Goal: Communication & Community: Ask a question

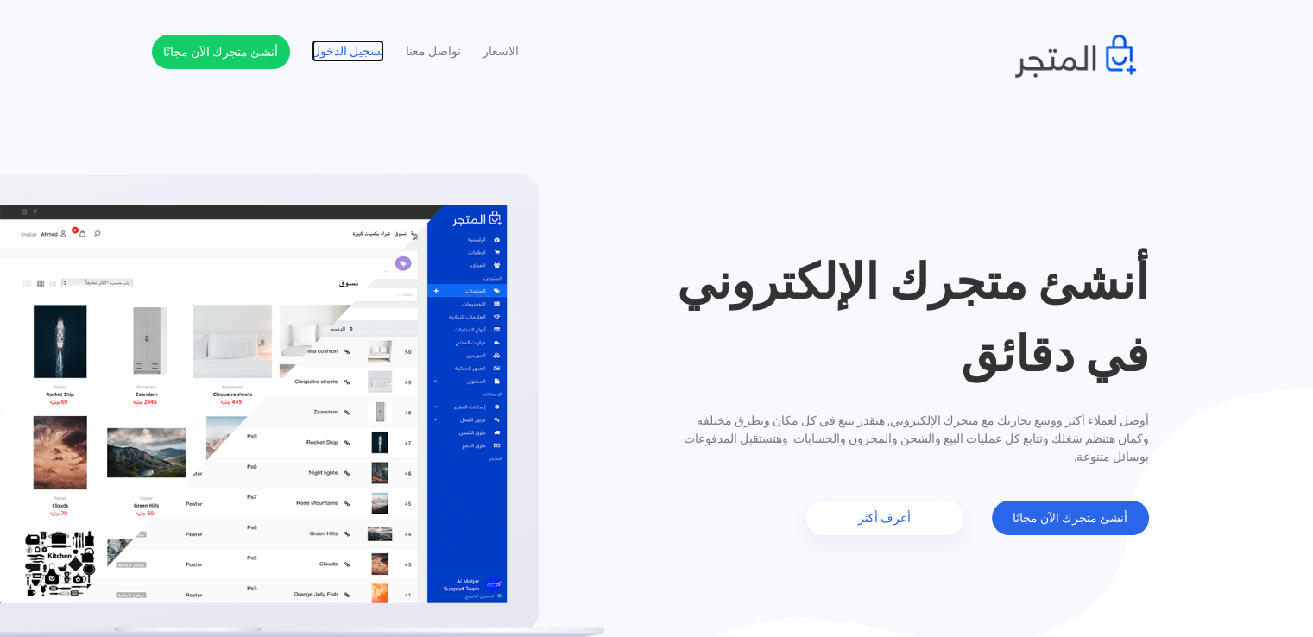
click at [332, 46] on link "تسجيل الدخول" at bounding box center [348, 51] width 73 height 18
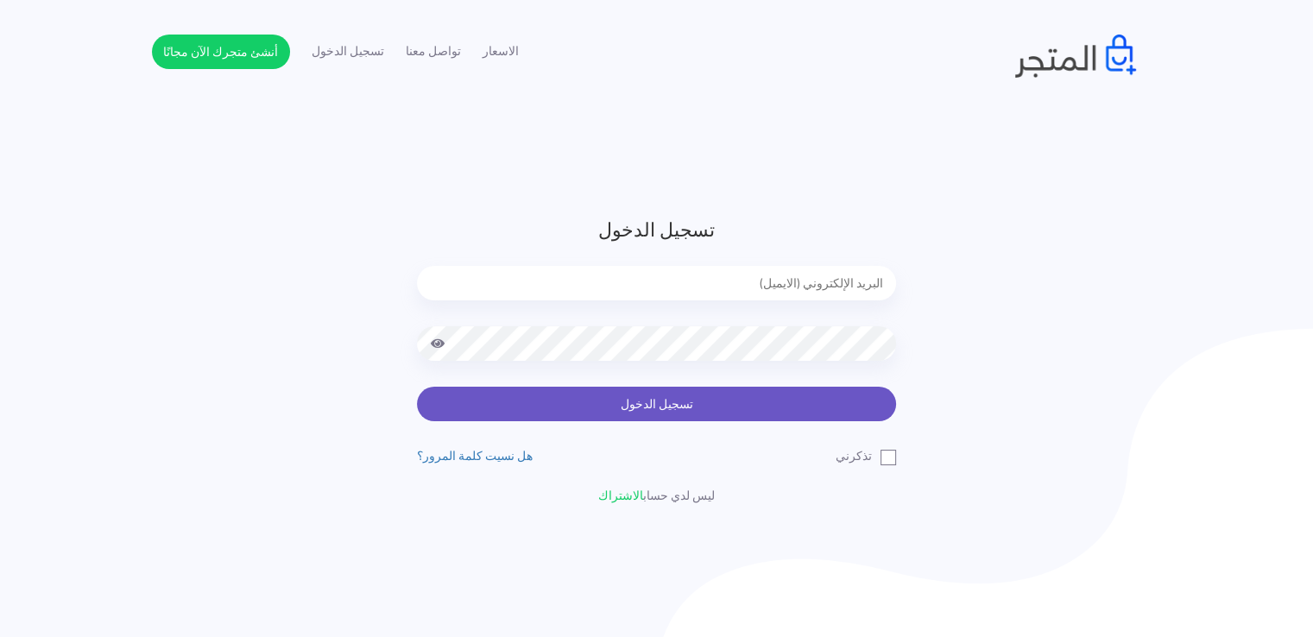
type input "[EMAIL_ADDRESS][DOMAIN_NAME]"
click at [504, 412] on button "تسجيل الدخول" at bounding box center [656, 404] width 479 height 35
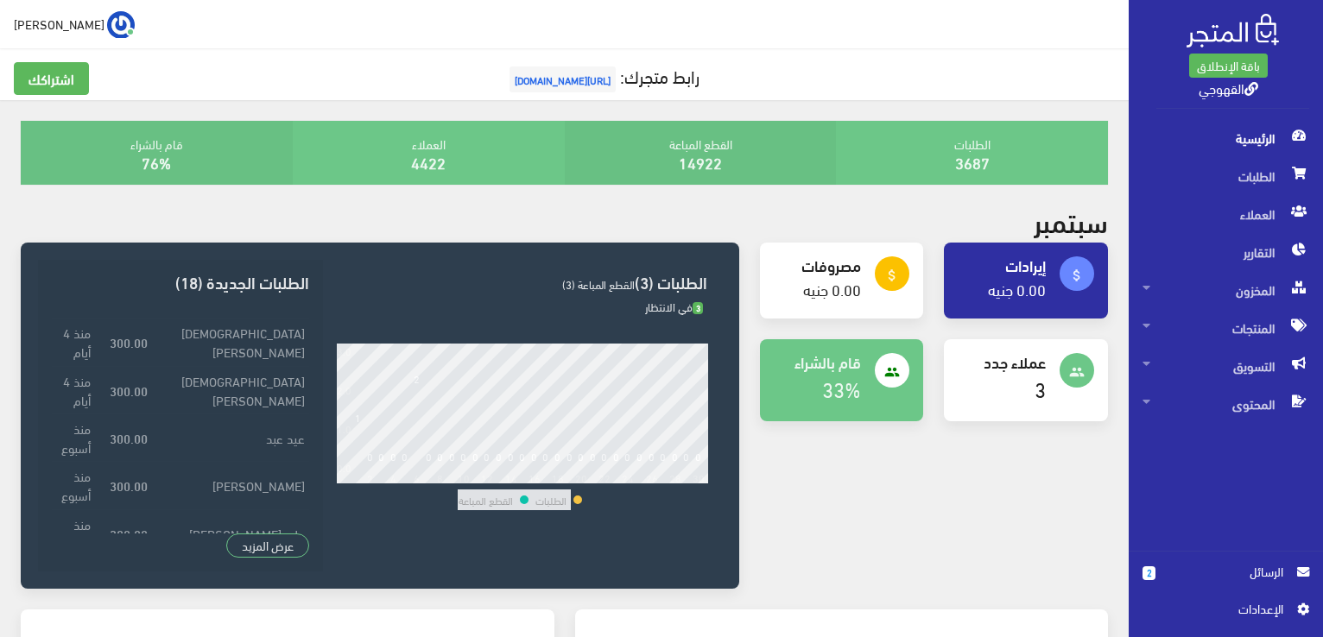
click at [1260, 569] on span "الرسائل" at bounding box center [1226, 571] width 114 height 19
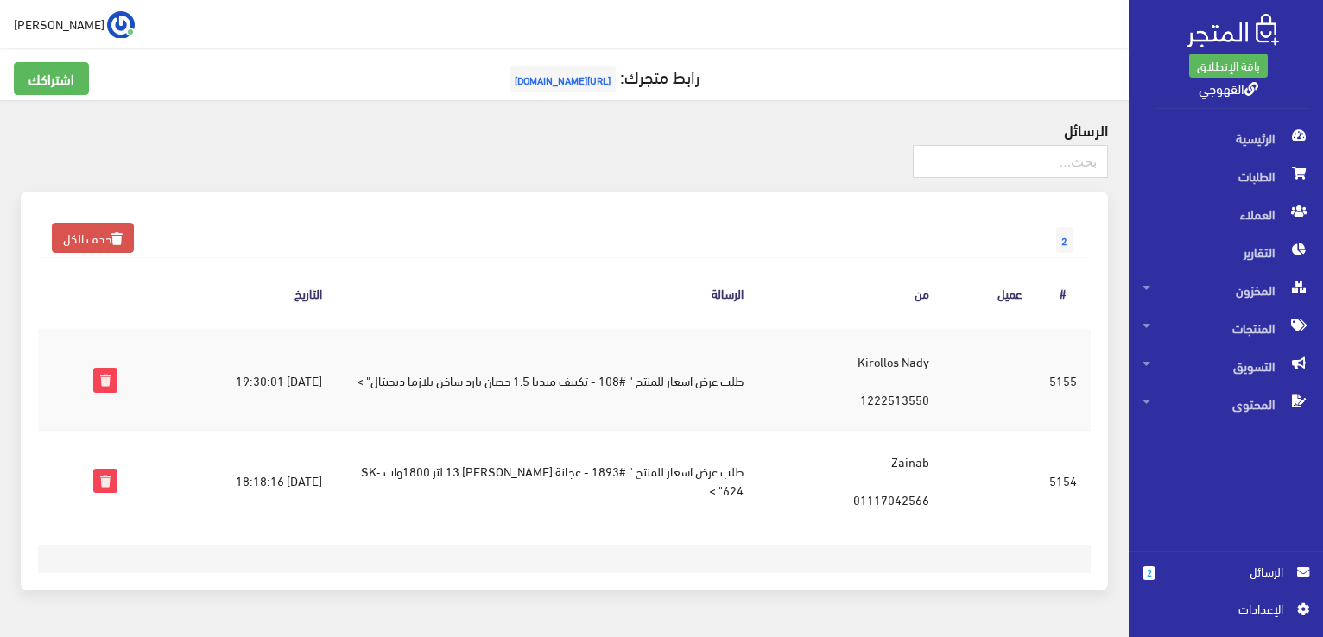
click at [349, 630] on div "الرسائل 2 حذف الكل من" at bounding box center [564, 366] width 1129 height 532
